Goal: Information Seeking & Learning: Learn about a topic

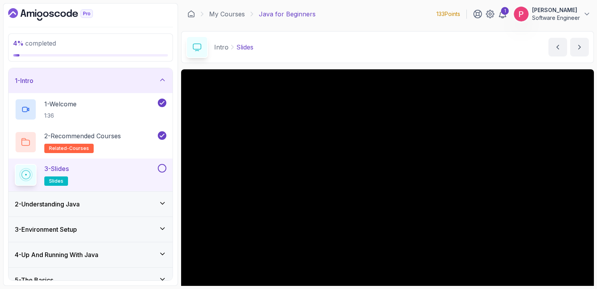
scroll to position [70, 0]
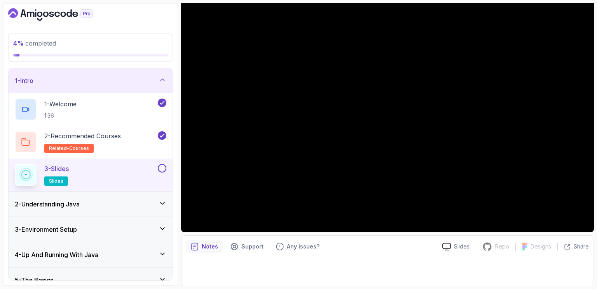
click at [162, 171] on button at bounding box center [162, 168] width 9 height 9
click at [162, 169] on button at bounding box center [162, 168] width 9 height 9
click at [162, 169] on icon at bounding box center [162, 168] width 7 height 8
click at [162, 200] on icon at bounding box center [163, 203] width 8 height 8
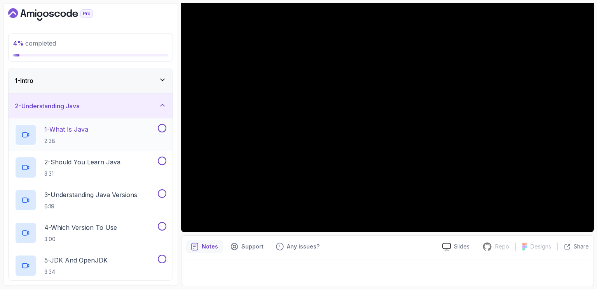
click at [71, 134] on h2 "1 - What Is Java 2:38" at bounding box center [66, 134] width 44 height 20
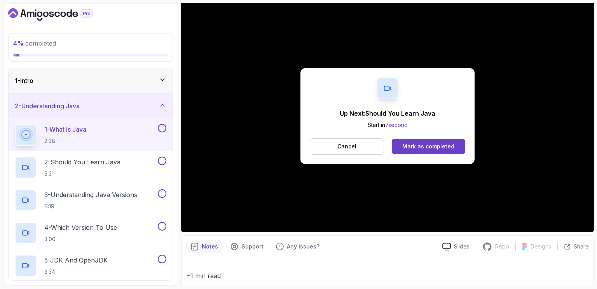
click at [334, 101] on div "Up Next: Should You Learn Java Start in 7 second Cancel Mark as completed" at bounding box center [388, 116] width 174 height 96
click at [426, 147] on div "Mark as completed" at bounding box center [429, 146] width 52 height 8
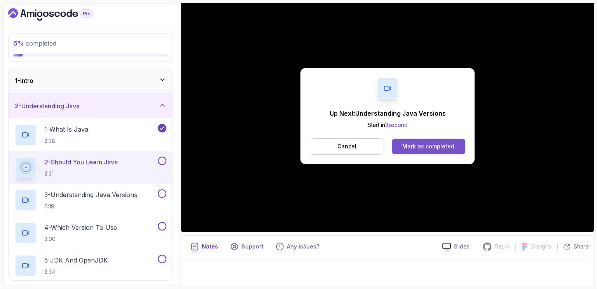
click at [422, 144] on div "Mark as completed" at bounding box center [429, 146] width 52 height 8
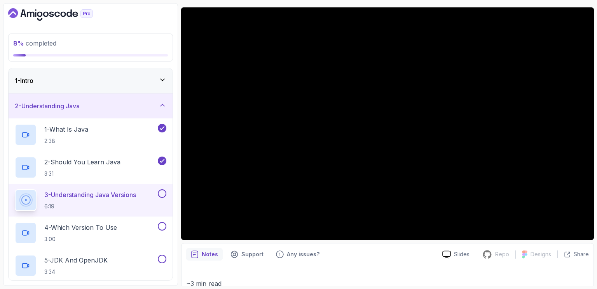
scroll to position [13, 0]
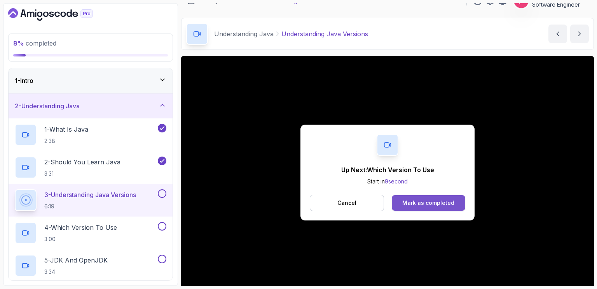
click at [438, 209] on button "Mark as completed" at bounding box center [429, 203] width 74 height 16
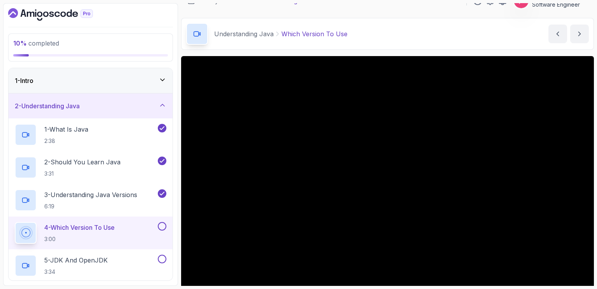
click at [139, 84] on div "1 - Intro" at bounding box center [91, 80] width 152 height 9
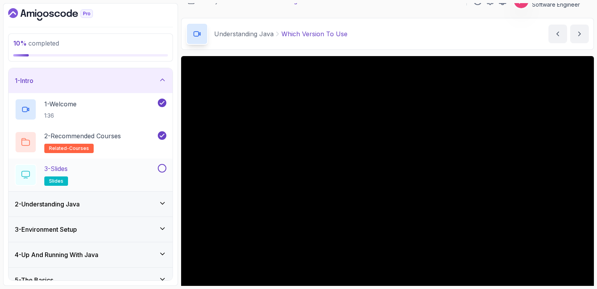
click at [161, 169] on button at bounding box center [162, 168] width 9 height 9
click at [164, 78] on icon at bounding box center [163, 80] width 8 height 8
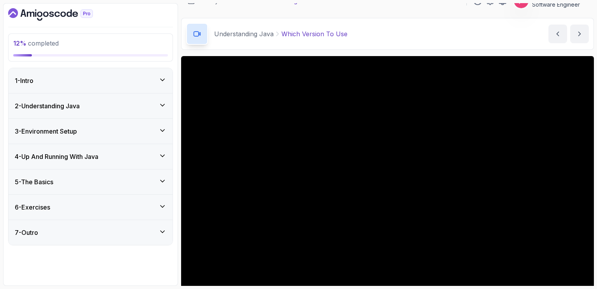
click at [162, 107] on icon at bounding box center [163, 105] width 8 height 8
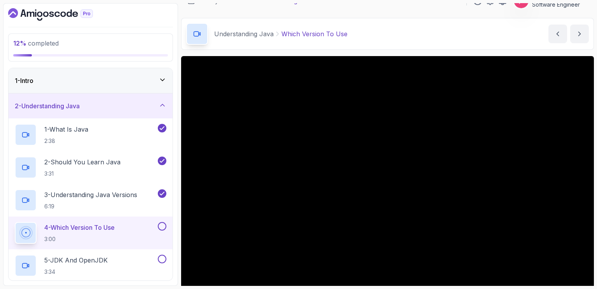
click at [410, 28] on div "Understanding Java Which Version To Use Which Version To Use by [PERSON_NAME]" at bounding box center [387, 34] width 413 height 32
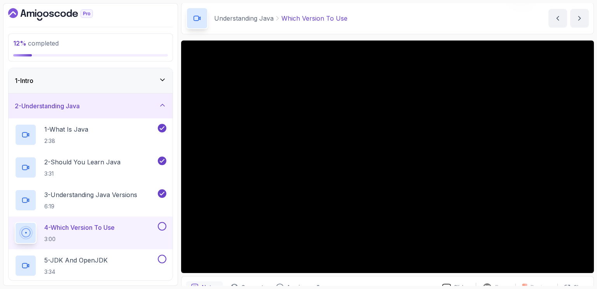
scroll to position [44, 0]
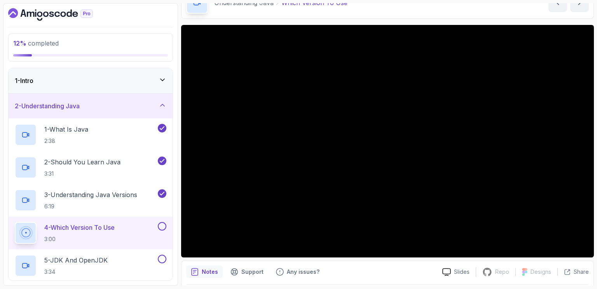
click at [124, 74] on div "1 - Intro" at bounding box center [91, 80] width 164 height 25
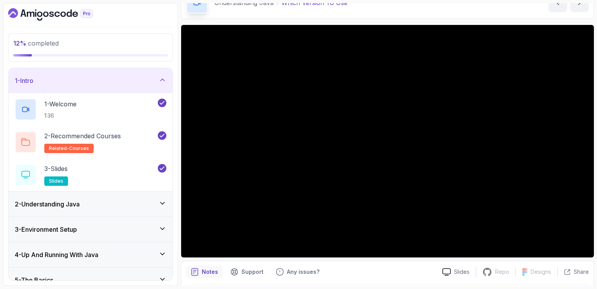
click at [124, 74] on div "1 - Intro" at bounding box center [91, 80] width 164 height 25
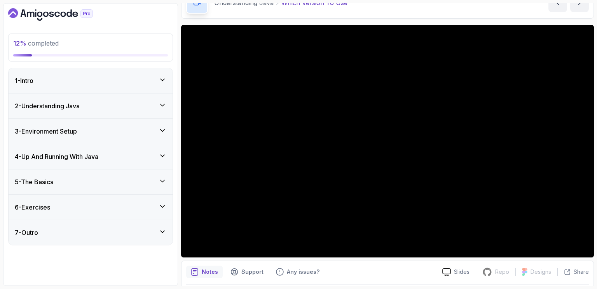
click at [159, 107] on div "2 - Understanding Java" at bounding box center [91, 105] width 152 height 9
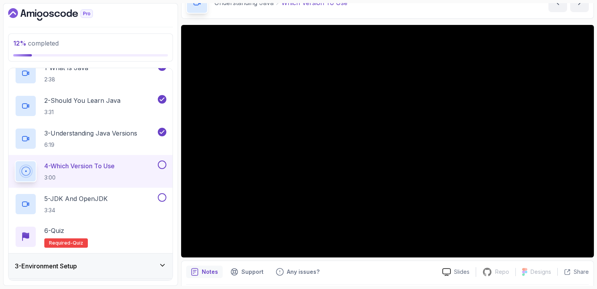
scroll to position [62, 0]
click at [159, 107] on button "2 - Should You Learn Java 3:31" at bounding box center [91, 105] width 152 height 22
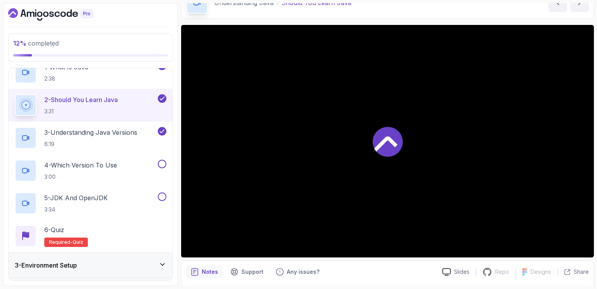
click at [315, 127] on div at bounding box center [387, 141] width 413 height 232
click at [98, 166] on p "4 - Which Version To Use" at bounding box center [80, 164] width 73 height 9
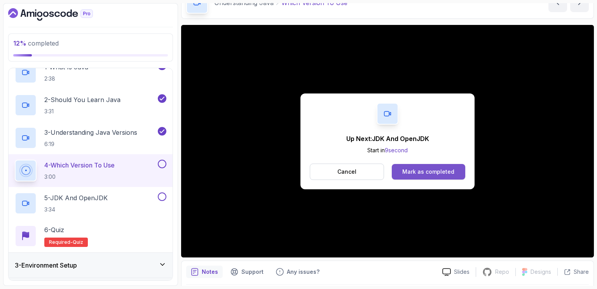
click at [429, 171] on div "Mark as completed" at bounding box center [429, 172] width 52 height 8
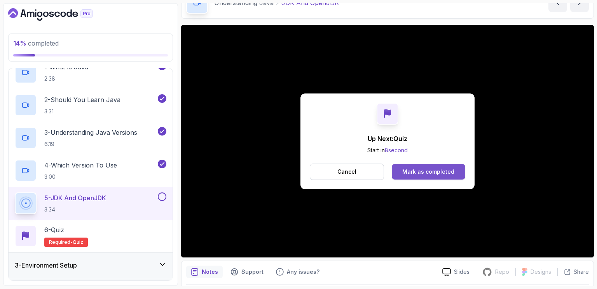
click at [450, 168] on div "Mark as completed" at bounding box center [429, 172] width 52 height 8
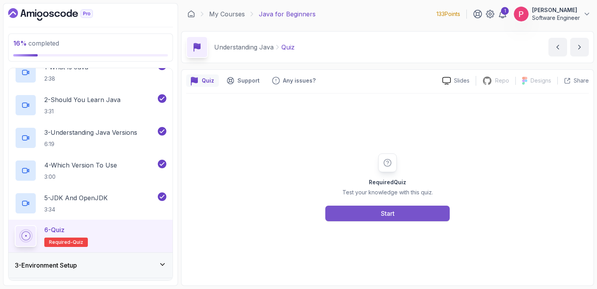
click at [417, 216] on button "Start" at bounding box center [388, 213] width 124 height 16
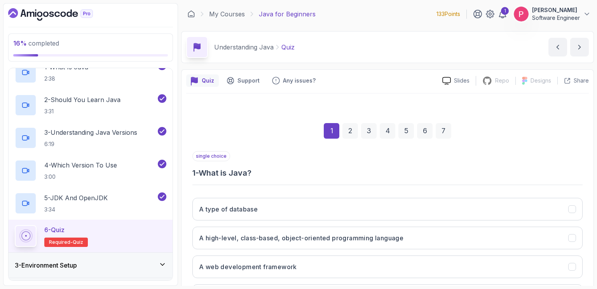
click at [415, 45] on div "Understanding Java Quiz Quiz by [PERSON_NAME]" at bounding box center [387, 47] width 413 height 32
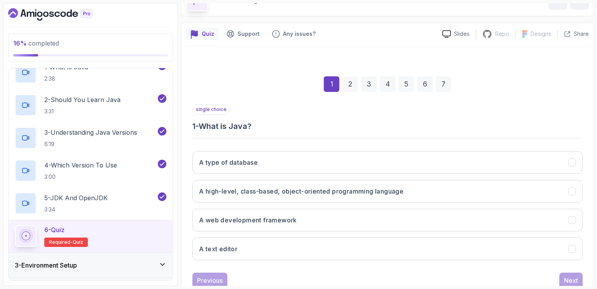
scroll to position [62, 0]
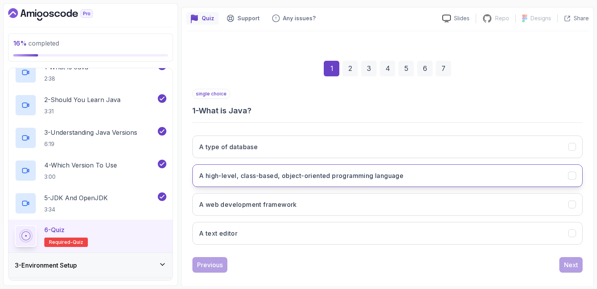
click at [319, 175] on h3 "A high-level, class-based, object-oriented programming language" at bounding box center [301, 175] width 205 height 9
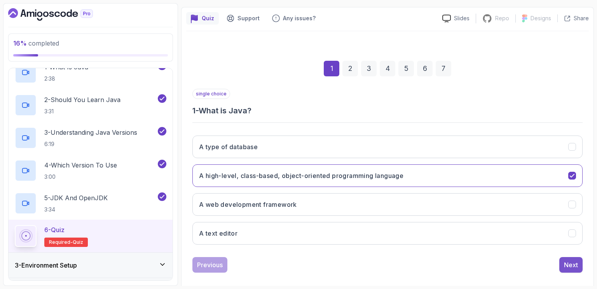
click at [569, 264] on div "Next" at bounding box center [571, 264] width 14 height 9
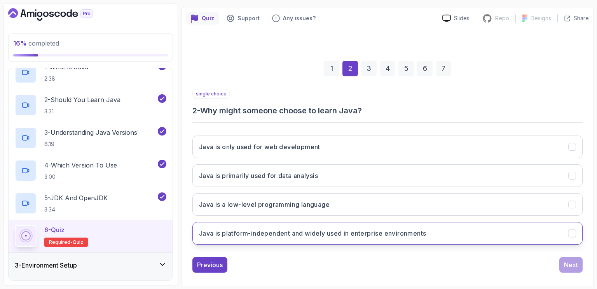
click at [308, 233] on h3 "Java is platform-independent and widely used in enterprise environments" at bounding box center [312, 232] width 227 height 9
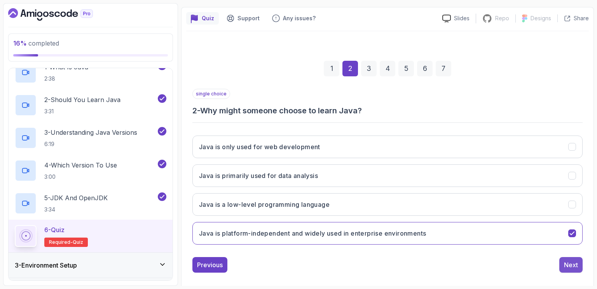
click at [567, 261] on div "Next" at bounding box center [571, 264] width 14 height 9
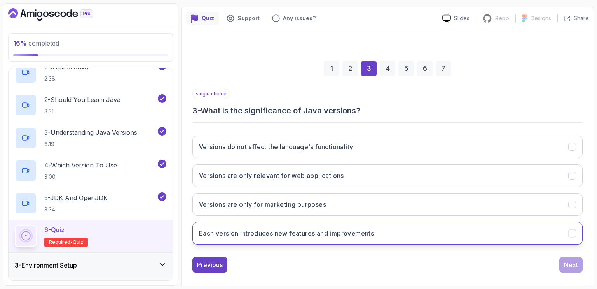
click at [318, 230] on h3 "Each version introduces new features and improvements" at bounding box center [286, 232] width 175 height 9
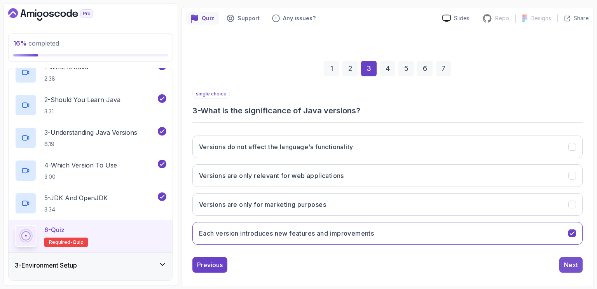
click at [572, 264] on div "Next" at bounding box center [571, 264] width 14 height 9
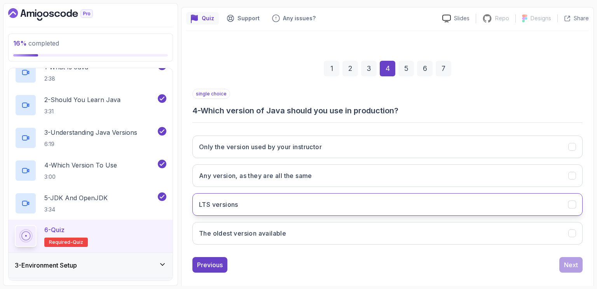
click at [280, 207] on button "LTS versions" at bounding box center [388, 204] width 390 height 23
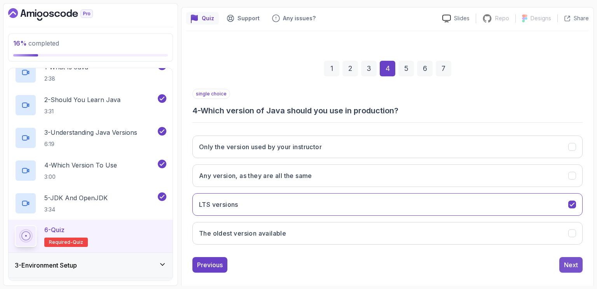
click at [568, 261] on div "Next" at bounding box center [571, 264] width 14 height 9
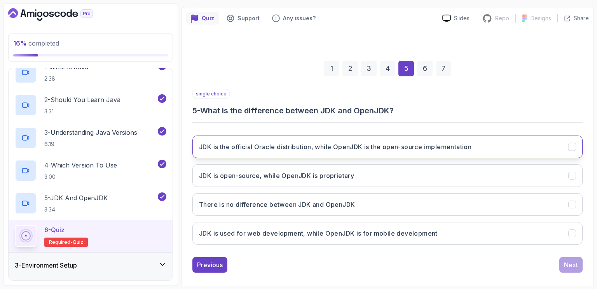
click at [365, 149] on h3 "JDK is the official Oracle distribution, while OpenJDK is the open-source imple…" at bounding box center [335, 146] width 273 height 9
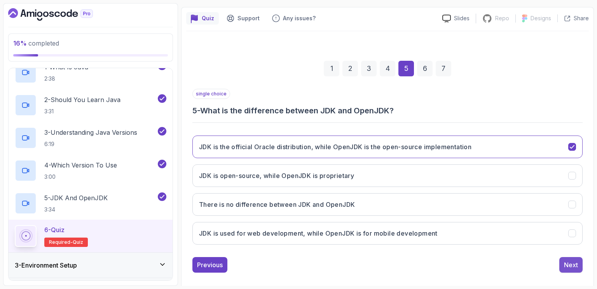
click at [574, 258] on button "Next" at bounding box center [571, 265] width 23 height 16
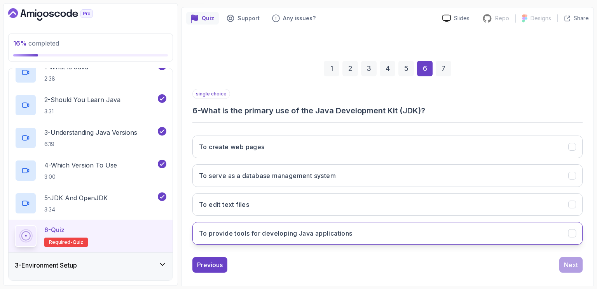
click at [370, 235] on button "To provide tools for developing Java applications" at bounding box center [388, 233] width 390 height 23
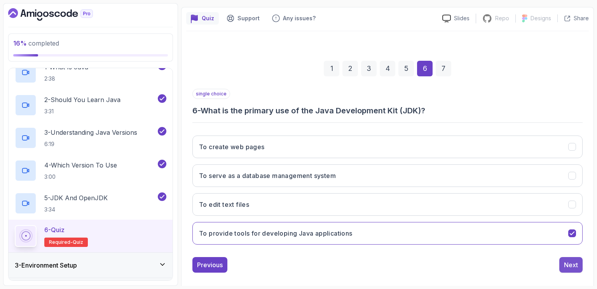
click at [569, 266] on div "Next" at bounding box center [571, 264] width 14 height 9
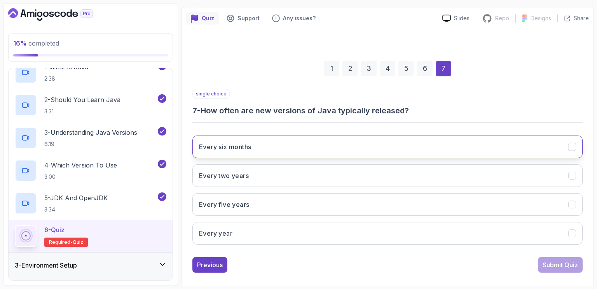
click at [389, 149] on button "Every six months" at bounding box center [388, 146] width 390 height 23
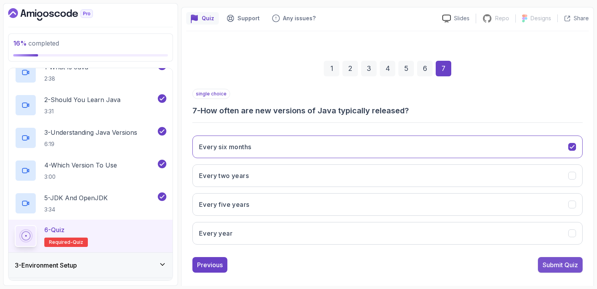
click at [564, 264] on div "Submit Quiz" at bounding box center [560, 264] width 35 height 9
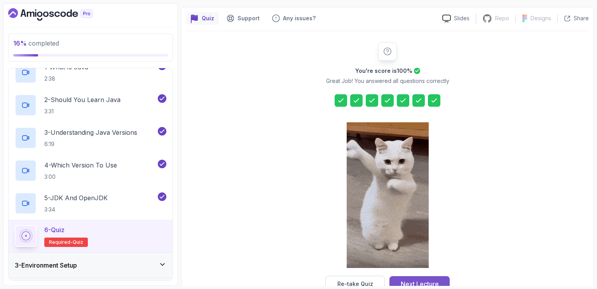
click at [421, 279] on div "Next Lecture" at bounding box center [420, 283] width 38 height 9
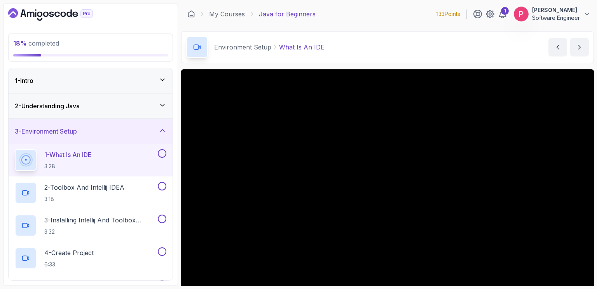
click at [448, 45] on div "Environment Setup What Is An IDE What Is An IDE by [PERSON_NAME]" at bounding box center [387, 47] width 413 height 32
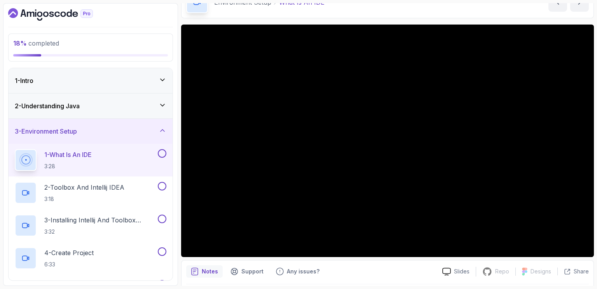
scroll to position [47, 0]
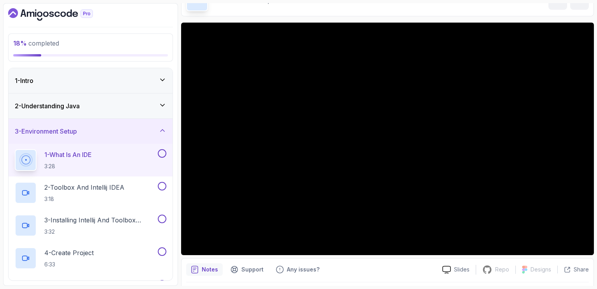
click at [174, 102] on div "18 % completed 1 - Intro 2 - Understanding Java 3 - Environment Setup 1 - What …" at bounding box center [90, 144] width 175 height 282
click at [165, 129] on icon at bounding box center [163, 130] width 8 height 8
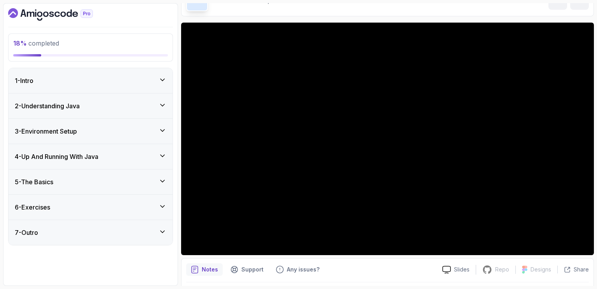
click at [121, 48] on div "18 % completed" at bounding box center [90, 48] width 155 height 18
click at [163, 134] on div "3 - Environment Setup" at bounding box center [91, 130] width 152 height 9
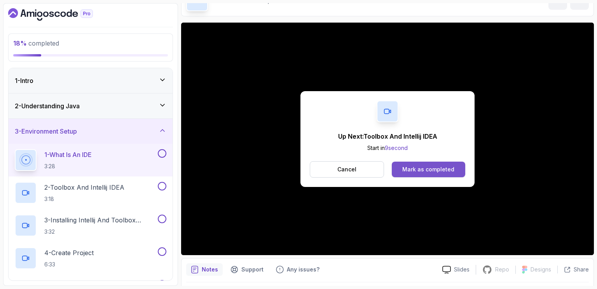
click at [418, 166] on div "Mark as completed" at bounding box center [429, 169] width 52 height 8
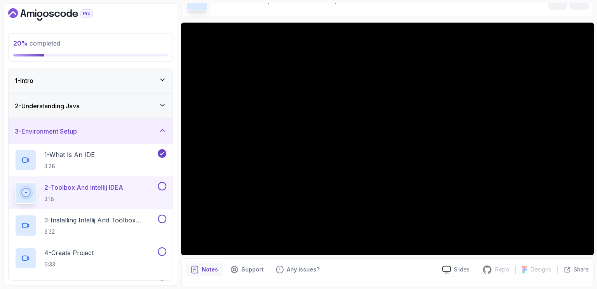
click at [102, 23] on div "20 % completed 1 - Intro 2 - Understanding Java 3 - Environment Setup 1 - What …" at bounding box center [90, 144] width 175 height 282
click at [107, 34] on div "20 % completed" at bounding box center [90, 47] width 165 height 28
click at [95, 63] on div "20 % completed 1 - Intro 2 - Understanding Java 3 - Environment Setup 1 - What …" at bounding box center [90, 144] width 175 height 282
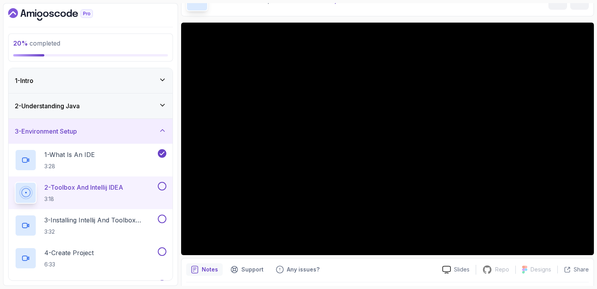
click at [95, 63] on div "20 % completed 1 - Intro 2 - Understanding Java 3 - Environment Setup 1 - What …" at bounding box center [90, 144] width 175 height 282
click at [0, 73] on section "20 % completed 1 - Intro 2 - Understanding Java 3 - Environment Setup 1 - What …" at bounding box center [298, 144] width 597 height 289
click at [161, 125] on div "3 - Environment Setup" at bounding box center [91, 131] width 164 height 25
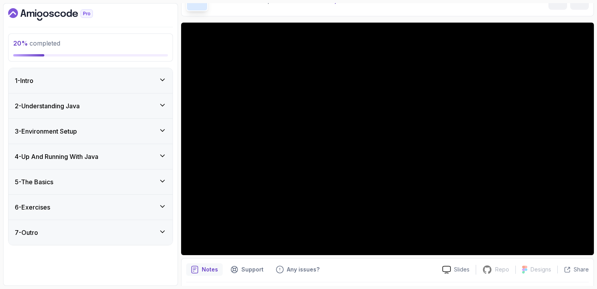
click at [161, 125] on div "3 - Environment Setup" at bounding box center [91, 131] width 164 height 25
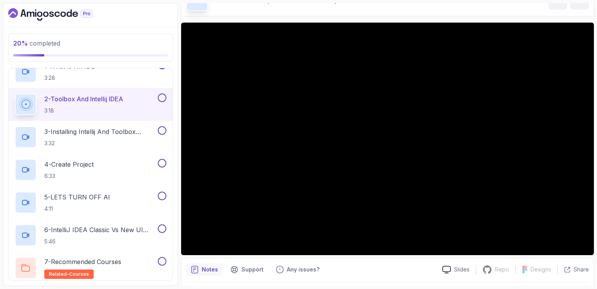
scroll to position [67, 0]
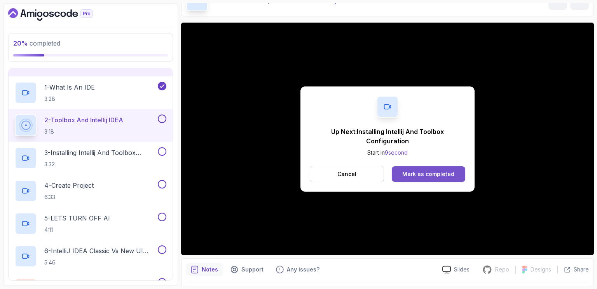
click at [418, 173] on div "Mark as completed" at bounding box center [429, 174] width 52 height 8
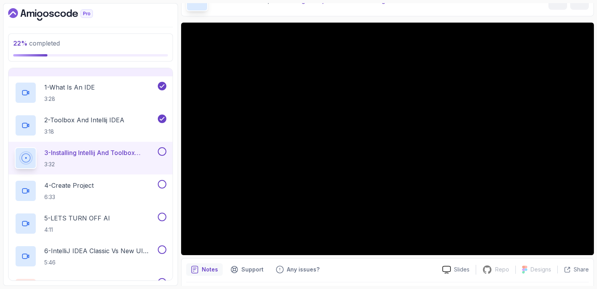
click at [102, 54] on div at bounding box center [90, 55] width 155 height 2
click at [97, 117] on p "2 - Toolbox And Intellij IDEA" at bounding box center [84, 119] width 80 height 9
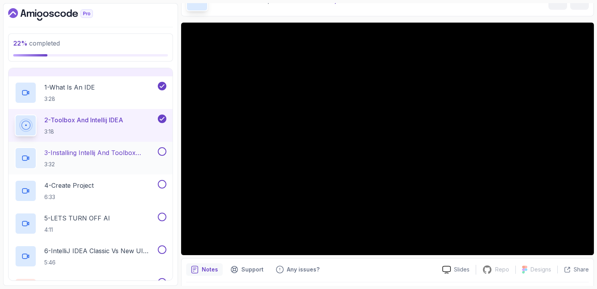
click at [78, 150] on p "3 - Installing Intellij And Toolbox Configuration" at bounding box center [100, 152] width 112 height 9
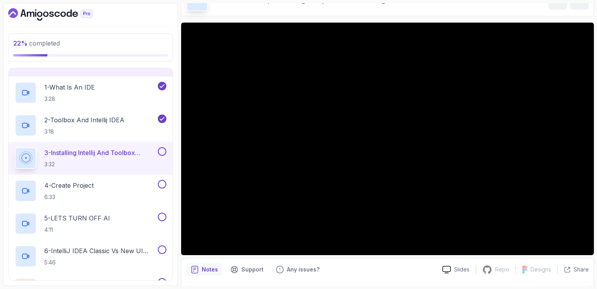
click at [104, 54] on div at bounding box center [90, 55] width 155 height 2
click at [7, 64] on div "22 % completed 1 - Intro 2 - Understanding Java 3 - Environment Setup 1 - What …" at bounding box center [90, 144] width 175 height 282
click at [3, 64] on section "22 % completed 1 - Intro 2 - Understanding Java 3 - Environment Setup 1 - What …" at bounding box center [298, 144] width 597 height 289
click at [7, 63] on div "22 % completed 1 - Intro 2 - Understanding Java 3 - Environment Setup 1 - What …" at bounding box center [90, 144] width 175 height 282
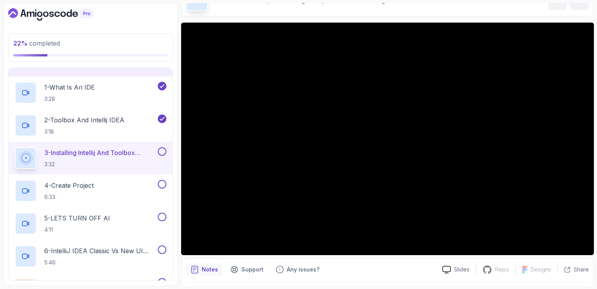
click at [169, 65] on div "22 % completed 1 - Intro 2 - Understanding Java 3 - Environment Setup 1 - What …" at bounding box center [90, 144] width 175 height 282
click at [33, 63] on div "22 % completed 1 - Intro 2 - Understanding Java 3 - Environment Setup 1 - What …" at bounding box center [90, 144] width 175 height 282
click at [175, 67] on div "22 % completed 1 - Intro 2 - Understanding Java 3 - Environment Setup 1 - What …" at bounding box center [90, 144] width 175 height 282
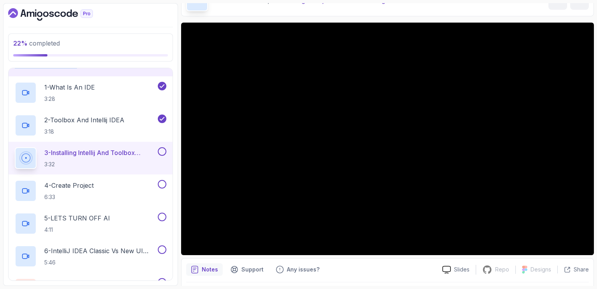
drag, startPoint x: 175, startPoint y: 67, endPoint x: 180, endPoint y: 57, distance: 10.6
click at [180, 57] on div "22 % completed 1 - Intro 2 - Understanding Java 3 - Environment Setup 1 - What …" at bounding box center [298, 144] width 591 height 282
click at [35, 30] on div "22 % completed 1 - Intro 2 - Understanding Java 3 - Environment Setup 1 - What …" at bounding box center [90, 144] width 175 height 282
click at [99, 61] on div "22 % completed 1 - Intro 2 - Understanding Java 3 - Environment Setup 1 - What …" at bounding box center [90, 144] width 175 height 282
click at [177, 74] on div "22 % completed 1 - Intro 2 - Understanding Java 3 - Environment Setup 1 - What …" at bounding box center [90, 144] width 175 height 282
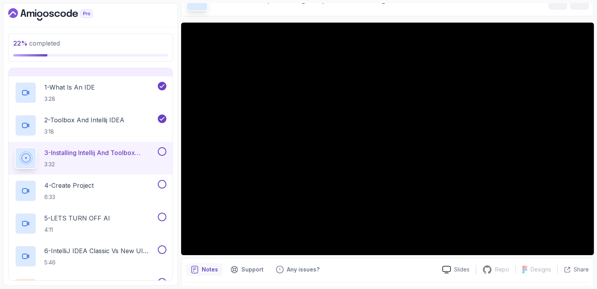
click at [338, 14] on div "Environment Setup Installing Intellij And Toolbox Configuration Installing Inte…" at bounding box center [387, 0] width 413 height 32
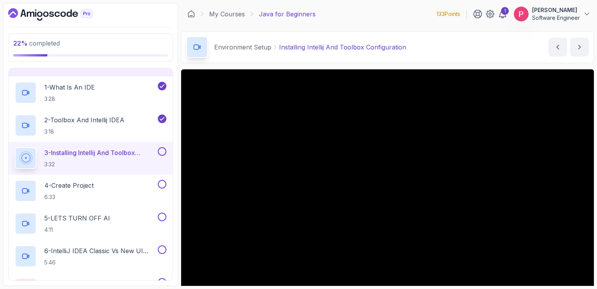
click at [165, 7] on div "22 % completed 1 - Intro 2 - Understanding Java 3 - Environment Setup 1 - What …" at bounding box center [90, 144] width 175 height 282
click at [147, 70] on div "3 - Environment Setup" at bounding box center [91, 63] width 164 height 25
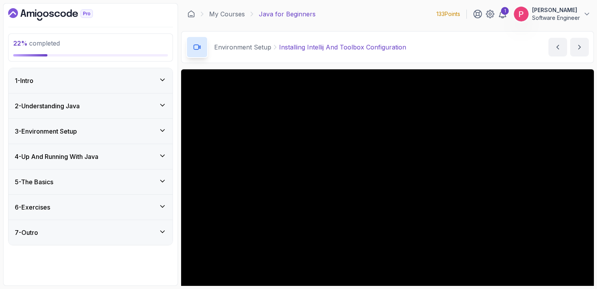
click at [99, 115] on div "2 - Understanding Java" at bounding box center [91, 105] width 164 height 25
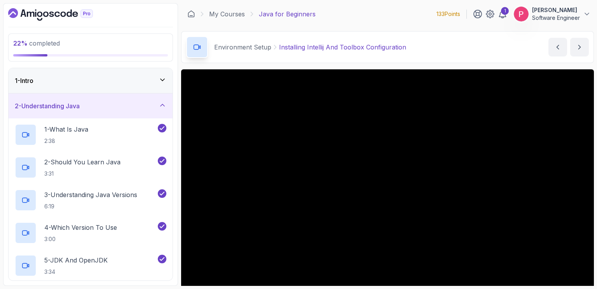
click at [99, 115] on div "2 - Understanding Java" at bounding box center [91, 105] width 164 height 25
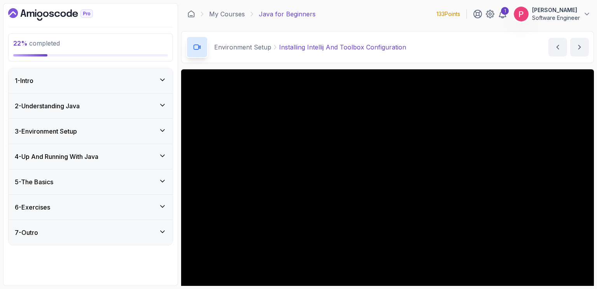
click at [115, 126] on div "3 - Environment Setup" at bounding box center [91, 131] width 164 height 25
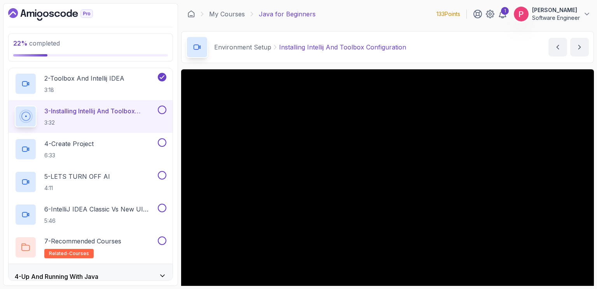
scroll to position [93, 0]
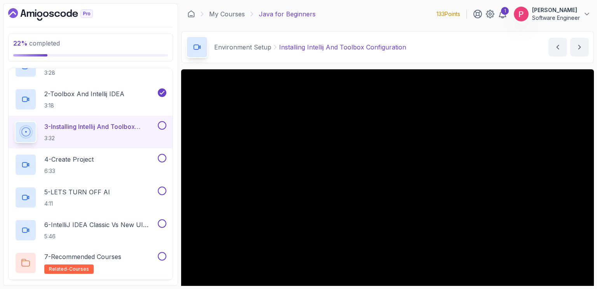
click at [412, 46] on div "Environment Setup Installing Intellij And Toolbox Configuration Installing Inte…" at bounding box center [387, 47] width 413 height 32
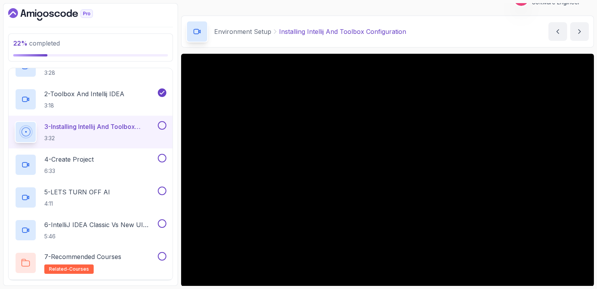
scroll to position [31, 0]
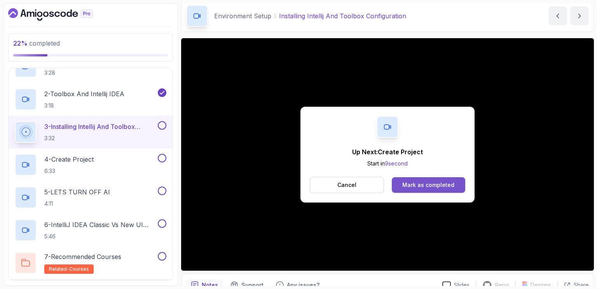
click at [436, 190] on button "Mark as completed" at bounding box center [429, 185] width 74 height 16
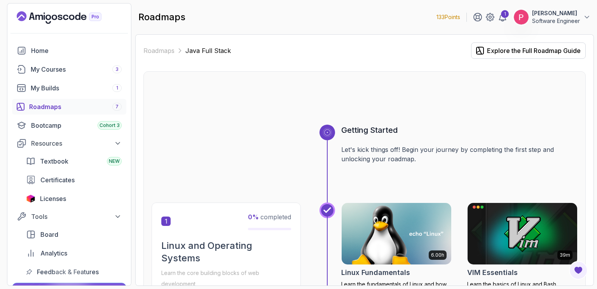
click at [61, 201] on span "Licenses" at bounding box center [53, 198] width 26 height 9
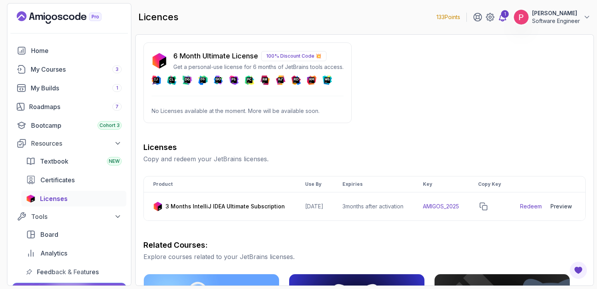
click at [500, 16] on icon at bounding box center [503, 17] width 7 height 8
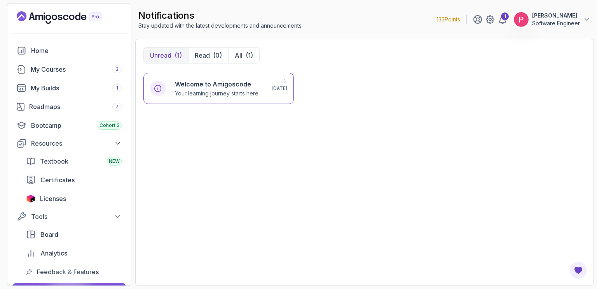
click at [219, 84] on h6 "Welcome to Amigoscode" at bounding box center [217, 83] width 84 height 9
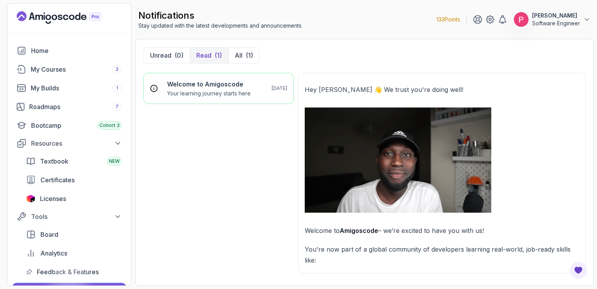
click at [523, 68] on div "Unread (0) Read (1) All (1) Welcome to Amigoscode Your learning journey starts …" at bounding box center [365, 162] width 443 height 230
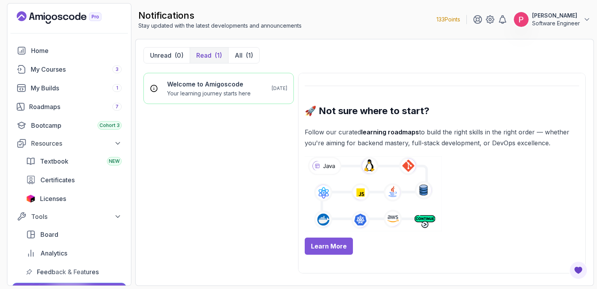
scroll to position [296, 0]
